Goal: Information Seeking & Learning: Learn about a topic

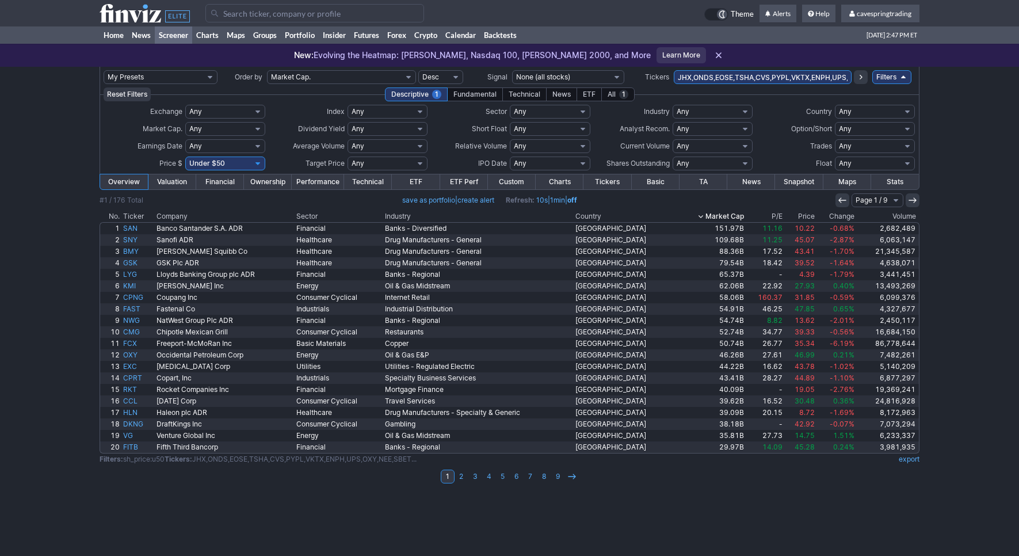
click at [743, 77] on input "JHX,ONDS,EOSE,TSHA,CVS,PYPL,VKTX,ENPH,UPS,OXY,NEE,SBET,AKBA,PAA,DAY,CCO,NEOG,FC…" at bounding box center [763, 77] width 178 height 14
type input "himz"
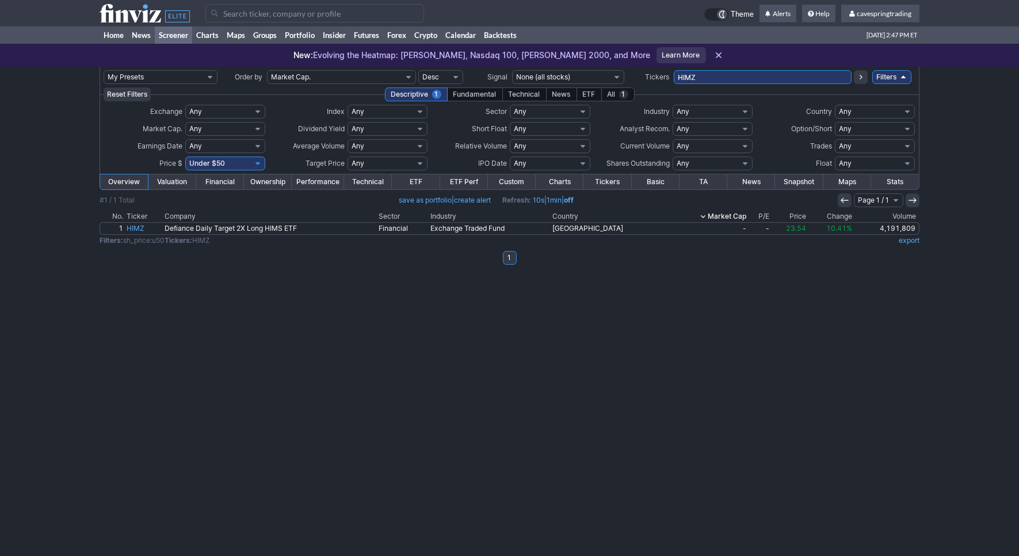
click at [423, 182] on link "ETF" at bounding box center [416, 181] width 48 height 15
click at [450, 184] on link "ETF Perf" at bounding box center [464, 181] width 48 height 15
click at [421, 187] on link "ETF" at bounding box center [416, 181] width 48 height 15
click at [387, 187] on link "Technical" at bounding box center [368, 181] width 48 height 15
click at [316, 181] on link "Performance" at bounding box center [318, 181] width 52 height 15
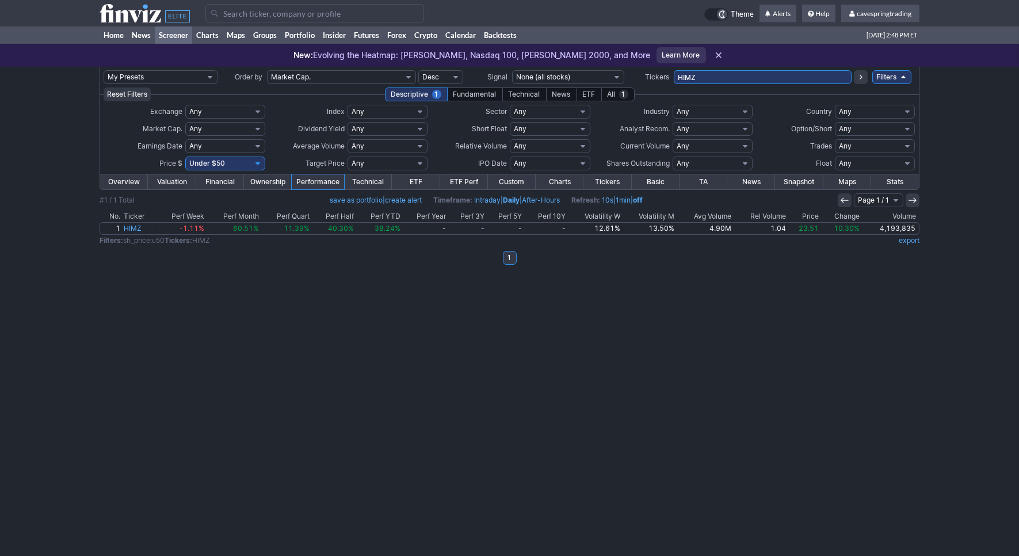
click at [482, 343] on div "My Presets -Save Screen -Edit Screens s: RATIO USE s: RATIO s: stock screen s: …" at bounding box center [509, 311] width 1019 height 489
